Goal: Information Seeking & Learning: Learn about a topic

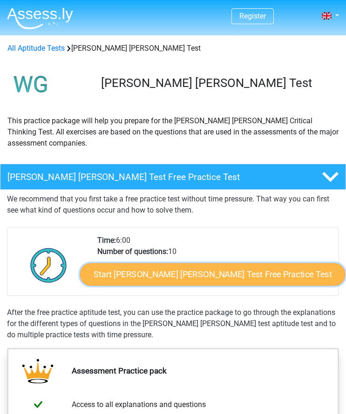
click at [167, 274] on link "Start Watson Glaser Test Free Practice Test" at bounding box center [212, 274] width 265 height 22
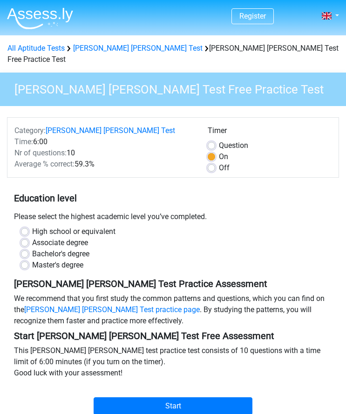
click at [54, 248] on label "Bachelor's degree" at bounding box center [60, 253] width 57 height 11
click at [28, 248] on input "Bachelor's degree" at bounding box center [24, 252] width 7 height 9
radio input "true"
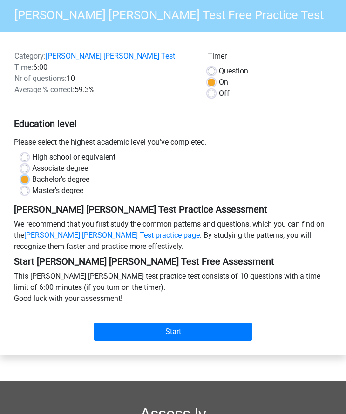
scroll to position [77, 0]
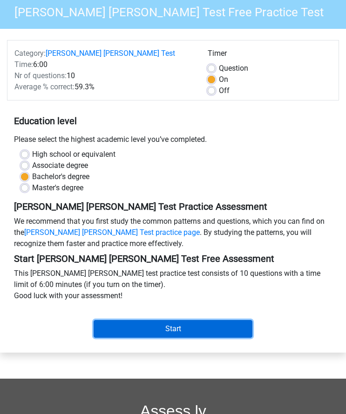
click at [162, 322] on input "Start" at bounding box center [173, 329] width 159 height 18
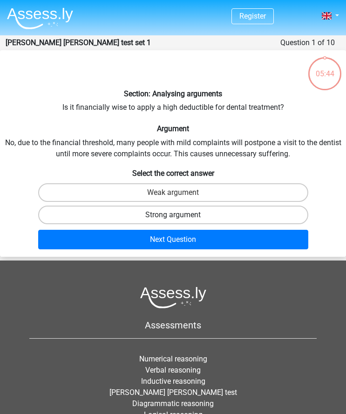
click at [212, 211] on label "Strong argument" at bounding box center [173, 215] width 270 height 19
click at [179, 215] on input "Strong argument" at bounding box center [176, 218] width 6 height 6
radio input "true"
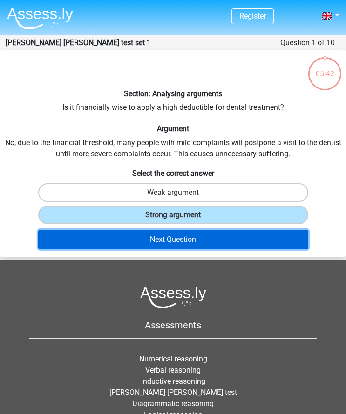
click at [211, 231] on button "Next Question" at bounding box center [173, 240] width 270 height 20
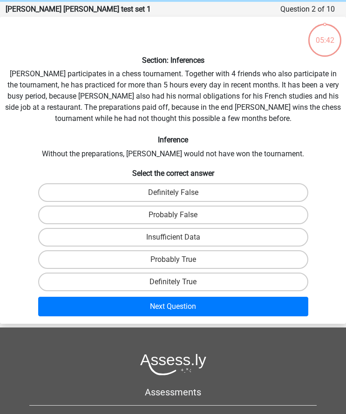
scroll to position [37, 0]
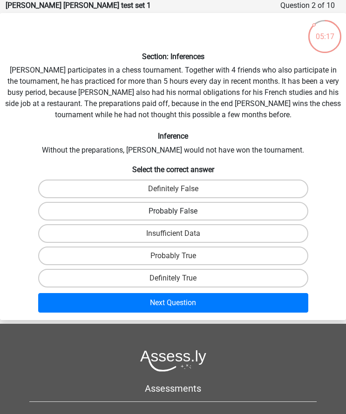
click at [156, 212] on label "Probably False" at bounding box center [173, 211] width 270 height 19
click at [173, 212] on input "Probably False" at bounding box center [176, 214] width 6 height 6
radio input "true"
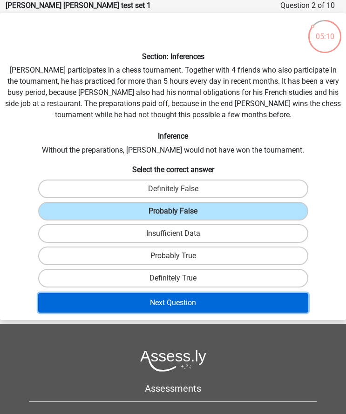
click at [161, 303] on button "Next Question" at bounding box center [173, 303] width 270 height 20
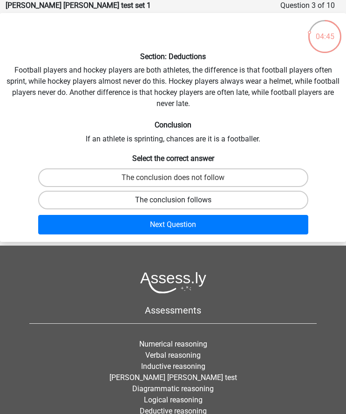
click at [168, 198] on label "The conclusion follows" at bounding box center [173, 200] width 270 height 19
click at [173, 200] on input "The conclusion follows" at bounding box center [176, 203] width 6 height 6
radio input "true"
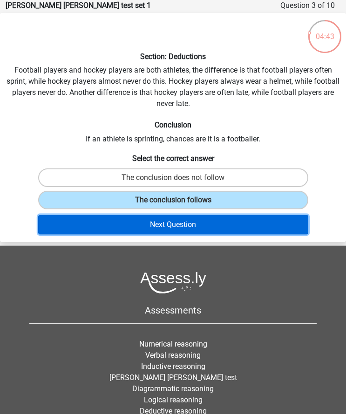
click at [181, 229] on button "Next Question" at bounding box center [173, 225] width 270 height 20
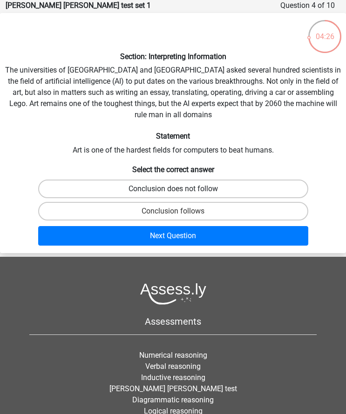
click at [194, 180] on label "Conclusion does not follow" at bounding box center [173, 189] width 270 height 19
click at [179, 189] on input "Conclusion does not follow" at bounding box center [176, 192] width 6 height 6
radio input "true"
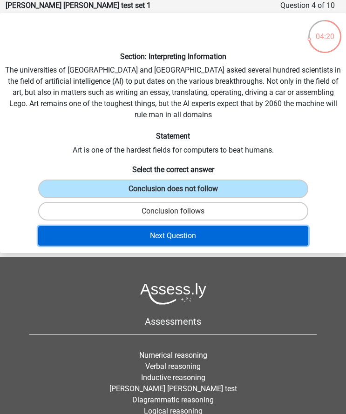
click at [188, 226] on button "Next Question" at bounding box center [173, 236] width 270 height 20
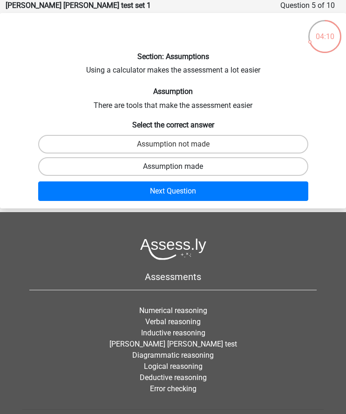
click at [201, 159] on label "Assumption made" at bounding box center [173, 166] width 270 height 19
click at [179, 167] on input "Assumption made" at bounding box center [176, 170] width 6 height 6
radio input "true"
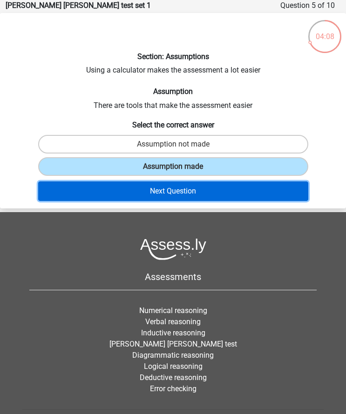
click at [208, 181] on button "Next Question" at bounding box center [173, 191] width 270 height 20
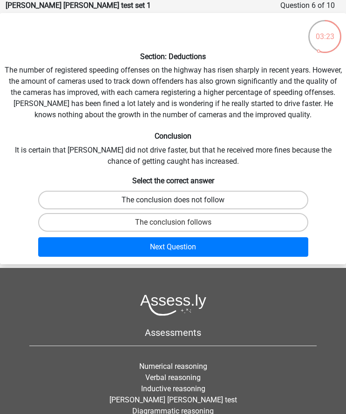
click at [269, 198] on label "The conclusion does not follow" at bounding box center [173, 200] width 270 height 19
click at [179, 200] on input "The conclusion does not follow" at bounding box center [176, 203] width 6 height 6
radio input "true"
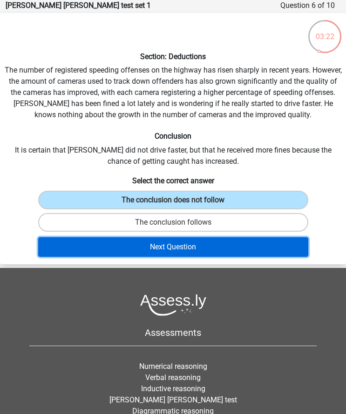
click at [242, 246] on button "Next Question" at bounding box center [173, 247] width 270 height 20
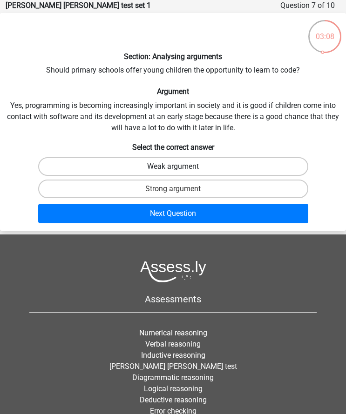
click at [200, 168] on label "Weak argument" at bounding box center [173, 166] width 270 height 19
click at [179, 168] on input "Weak argument" at bounding box center [176, 170] width 6 height 6
radio input "true"
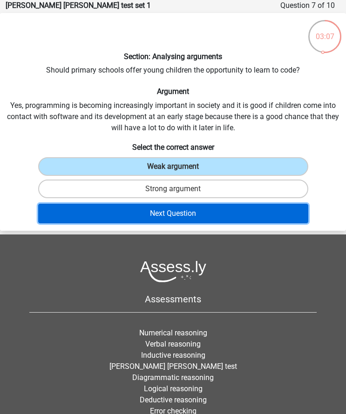
click at [201, 208] on button "Next Question" at bounding box center [173, 214] width 270 height 20
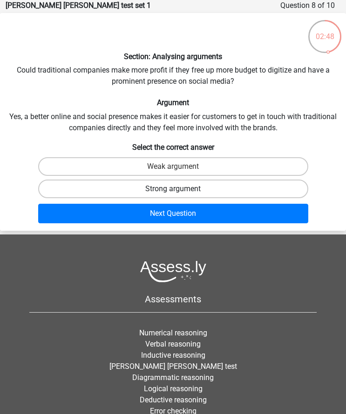
click at [190, 181] on label "Strong argument" at bounding box center [173, 189] width 270 height 19
click at [179, 189] on input "Strong argument" at bounding box center [176, 192] width 6 height 6
radio input "true"
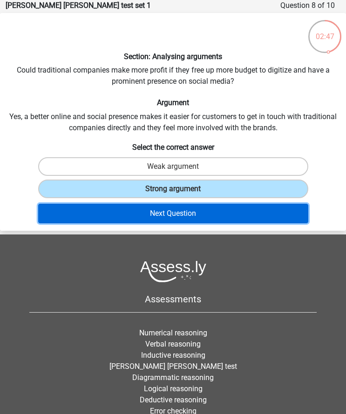
click at [188, 215] on button "Next Question" at bounding box center [173, 214] width 270 height 20
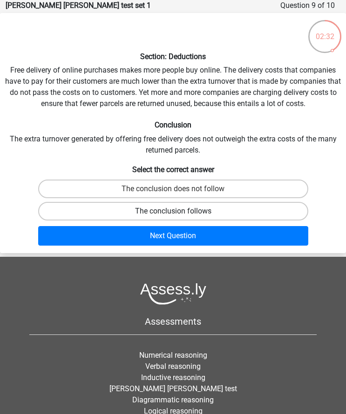
click at [209, 209] on label "The conclusion follows" at bounding box center [173, 211] width 270 height 19
click at [179, 211] on input "The conclusion follows" at bounding box center [176, 214] width 6 height 6
radio input "true"
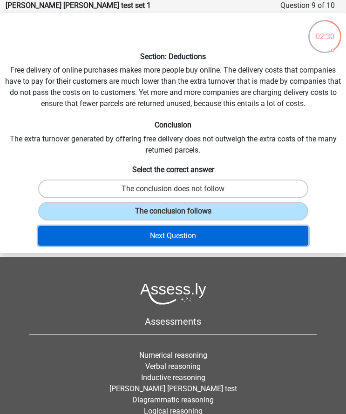
click at [214, 228] on button "Next Question" at bounding box center [173, 236] width 270 height 20
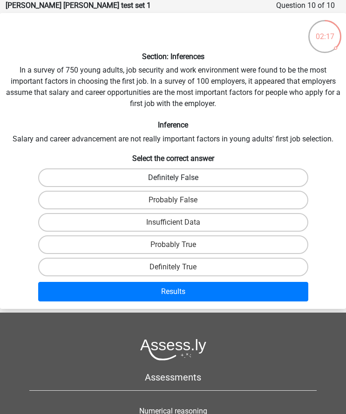
click at [205, 177] on label "Definitely False" at bounding box center [173, 177] width 270 height 19
click at [179, 178] on input "Definitely False" at bounding box center [176, 181] width 6 height 6
radio input "true"
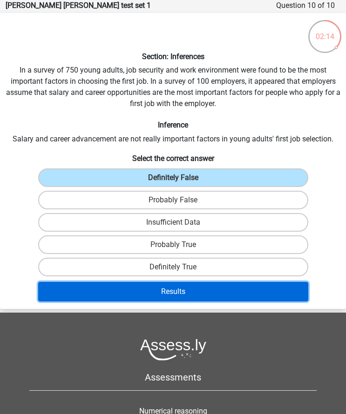
click at [166, 287] on button "Results" at bounding box center [173, 292] width 270 height 20
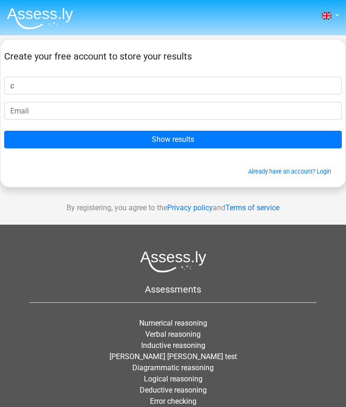
type input "c"
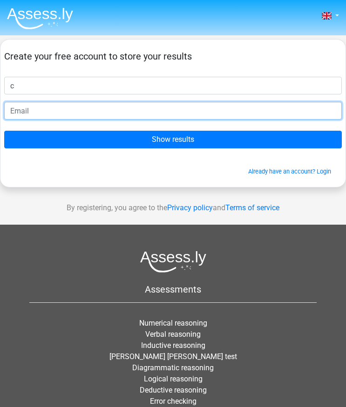
click at [126, 111] on input "email" at bounding box center [172, 111] width 337 height 18
type input "a"
type input "duha2325@hotmail.com"
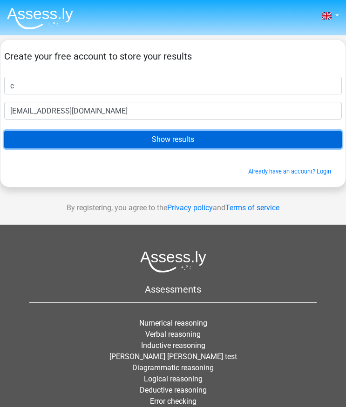
click at [164, 143] on input "Show results" at bounding box center [172, 140] width 337 height 18
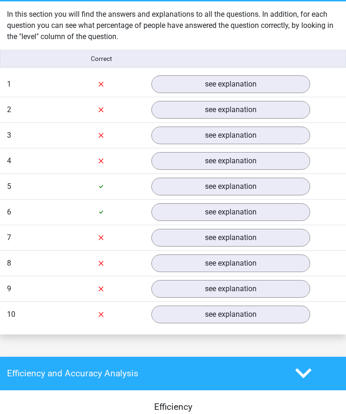
scroll to position [743, 0]
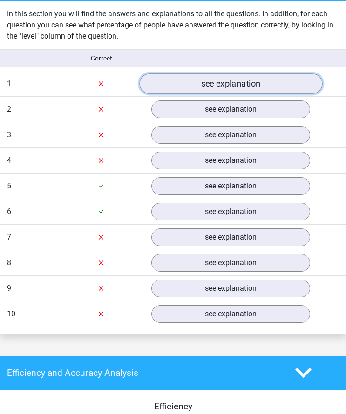
click at [232, 79] on link "see explanation" at bounding box center [230, 84] width 183 height 20
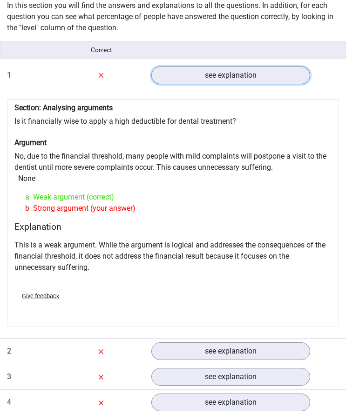
scroll to position [752, 0]
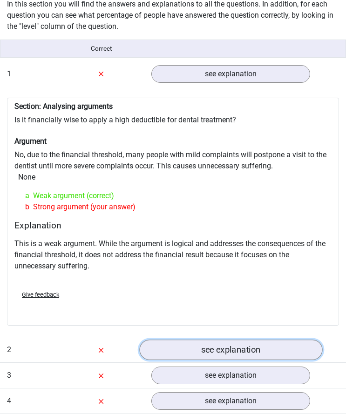
click at [172, 345] on link "see explanation" at bounding box center [230, 350] width 183 height 20
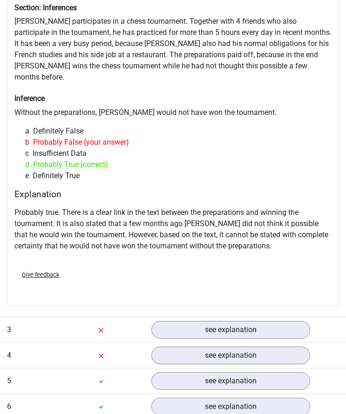
scroll to position [1132, 0]
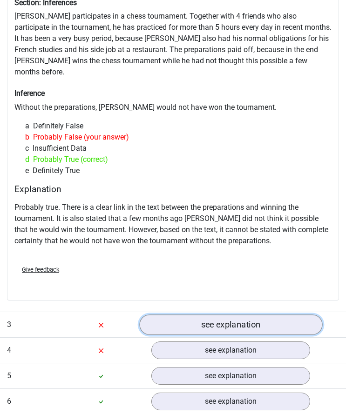
click at [256, 315] on link "see explanation" at bounding box center [230, 325] width 183 height 20
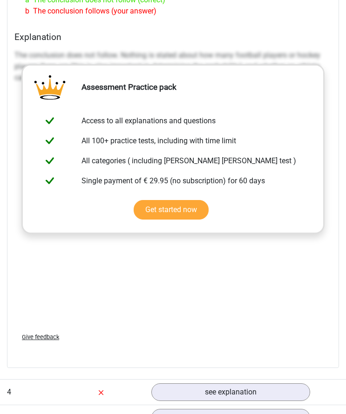
scroll to position [1591, 0]
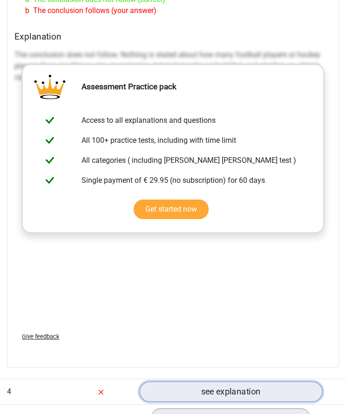
click at [231, 382] on link "see explanation" at bounding box center [230, 392] width 183 height 20
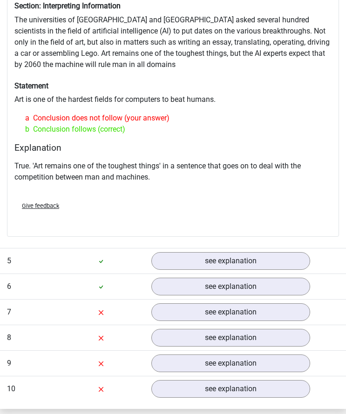
scroll to position [2013, 0]
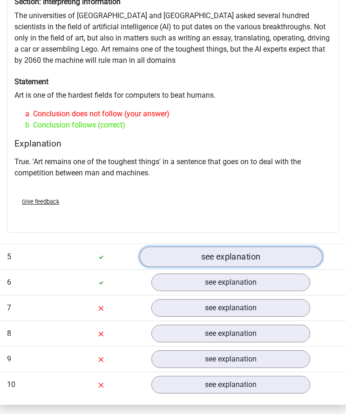
click at [187, 253] on link "see explanation" at bounding box center [230, 257] width 183 height 20
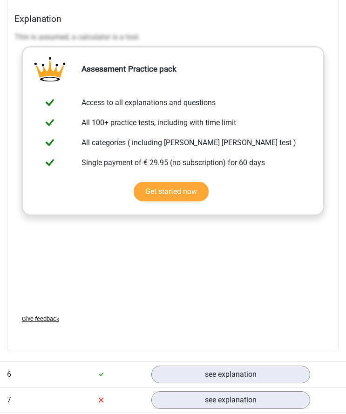
scroll to position [2388, 0]
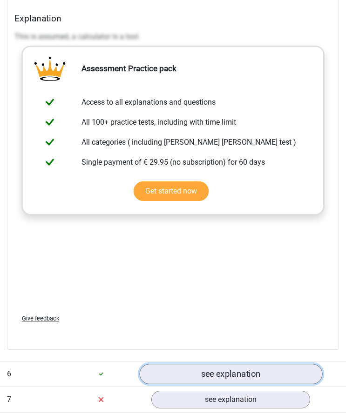
click at [201, 368] on link "see explanation" at bounding box center [230, 374] width 183 height 20
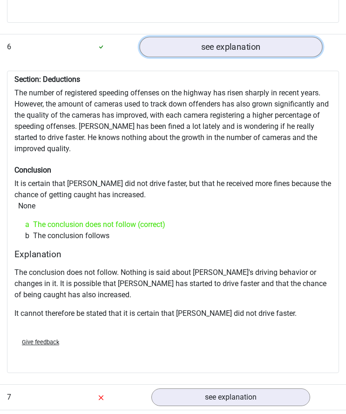
scroll to position [2716, 0]
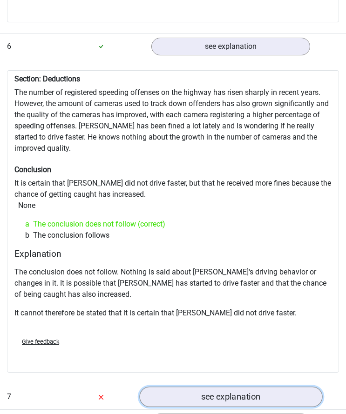
click at [201, 387] on link "see explanation" at bounding box center [230, 397] width 183 height 20
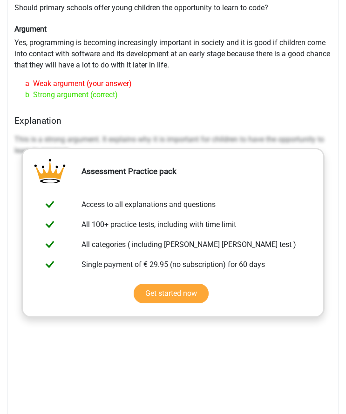
scroll to position [3309, 0]
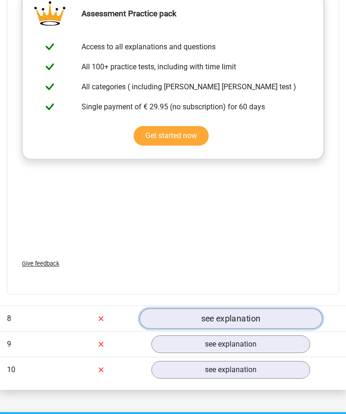
click at [203, 309] on link "see explanation" at bounding box center [230, 319] width 183 height 20
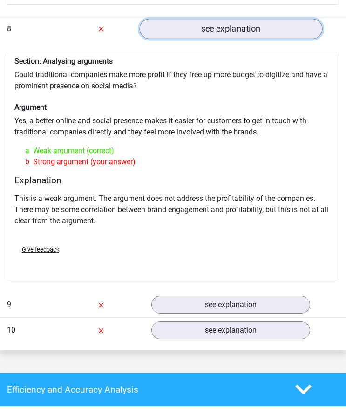
scroll to position [3599, 0]
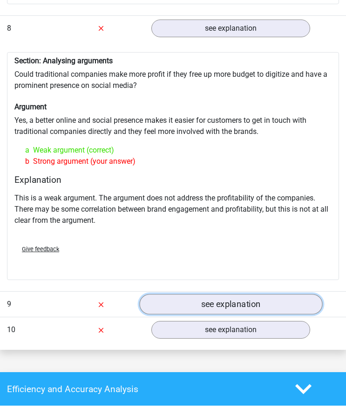
click at [205, 294] on link "see explanation" at bounding box center [230, 304] width 183 height 20
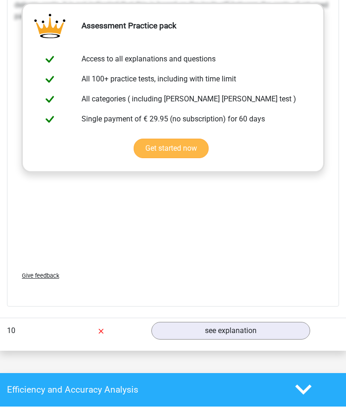
scroll to position [4121, 0]
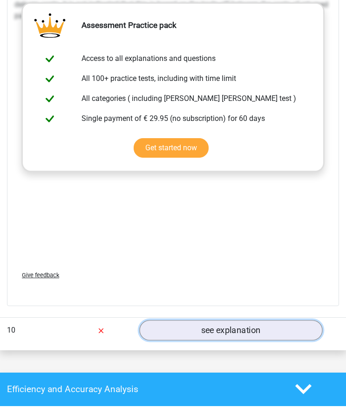
click at [198, 320] on link "see explanation" at bounding box center [230, 330] width 183 height 20
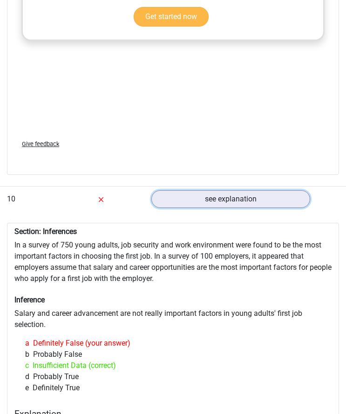
scroll to position [4253, 0]
